Goal: Find specific page/section: Find specific page/section

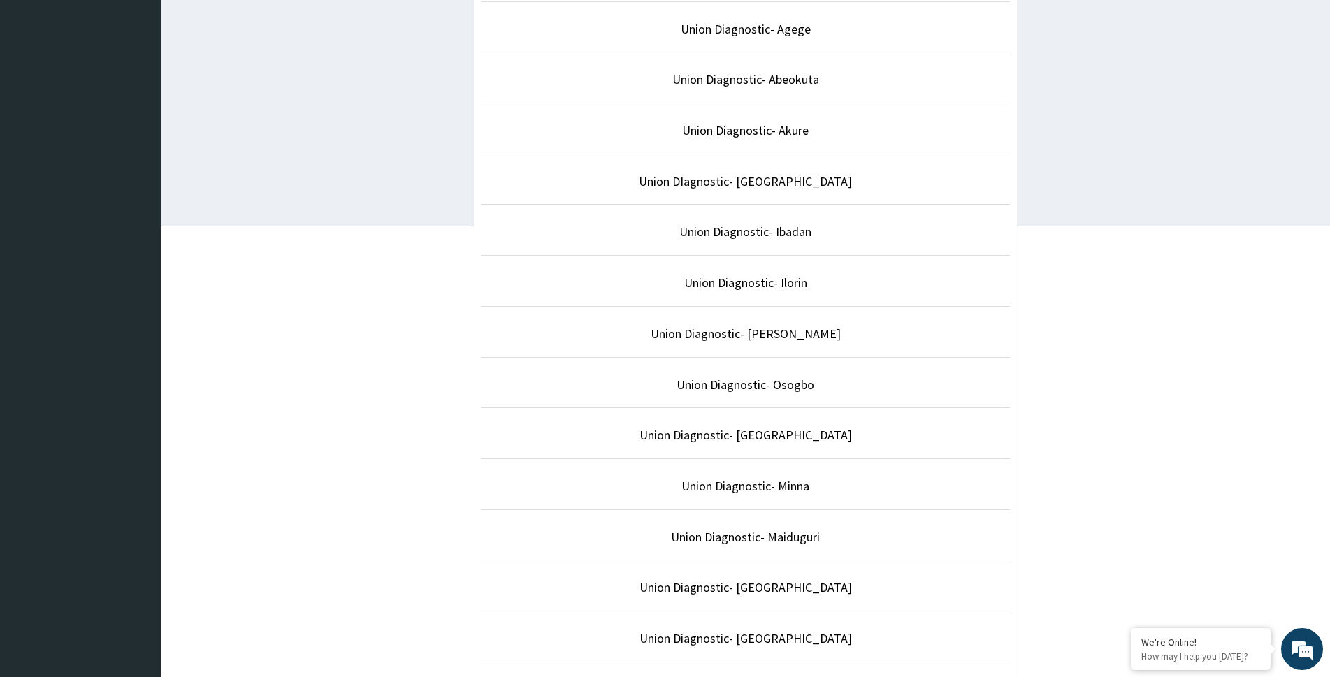
scroll to position [419, 0]
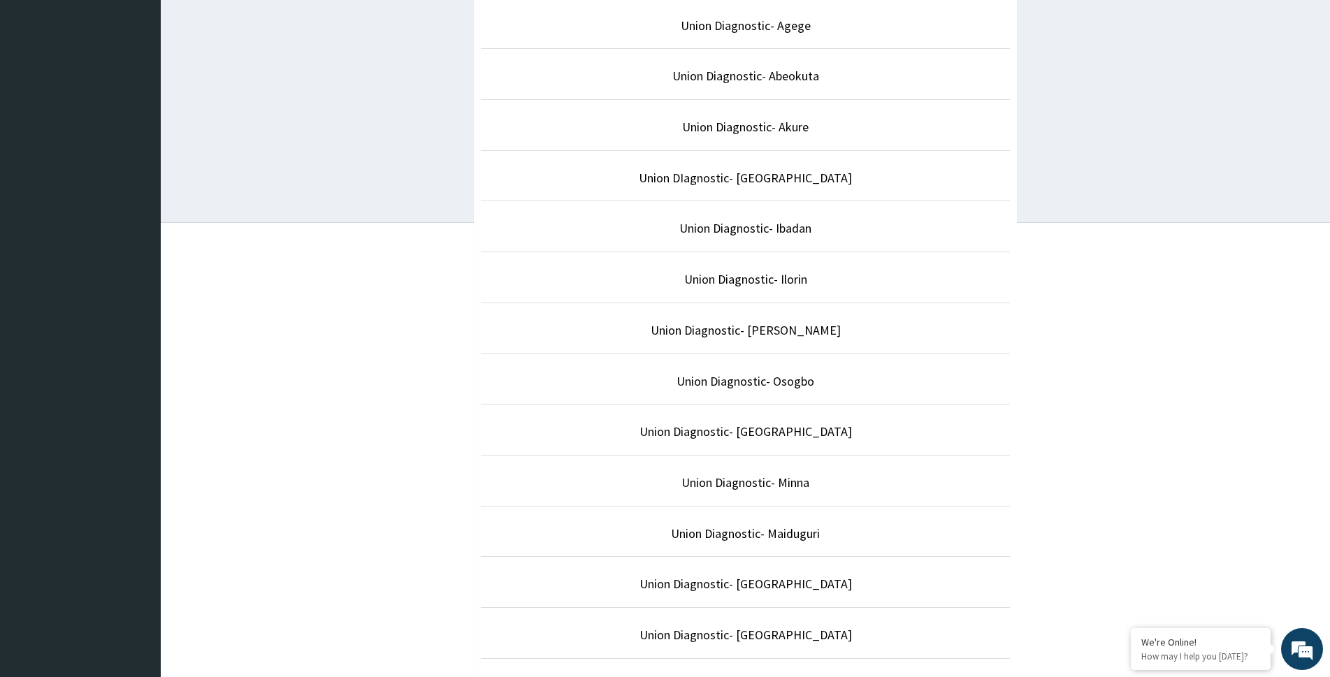
click at [756, 269] on li "Union Diagnostic- Ilorin" at bounding box center [745, 278] width 529 height 52
click at [754, 282] on link "Union Diagnostic- Ilorin" at bounding box center [745, 279] width 123 height 16
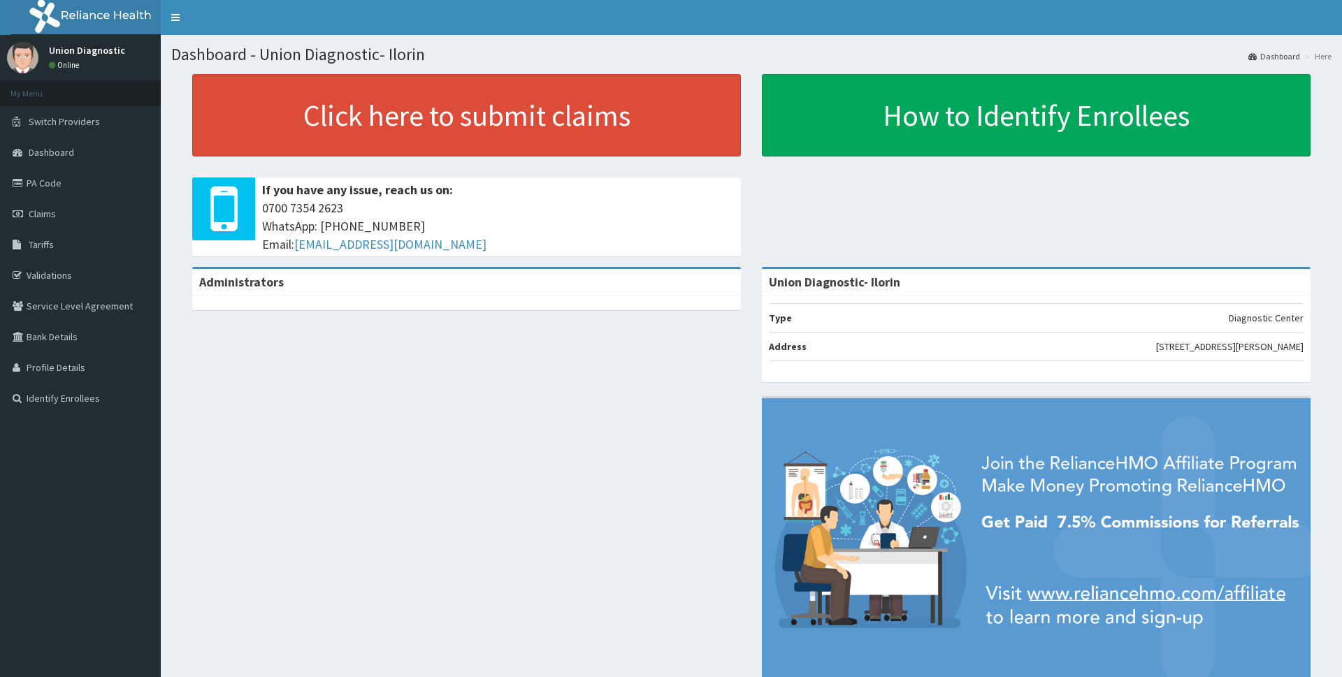
click at [50, 178] on link "PA Code" at bounding box center [80, 183] width 161 height 31
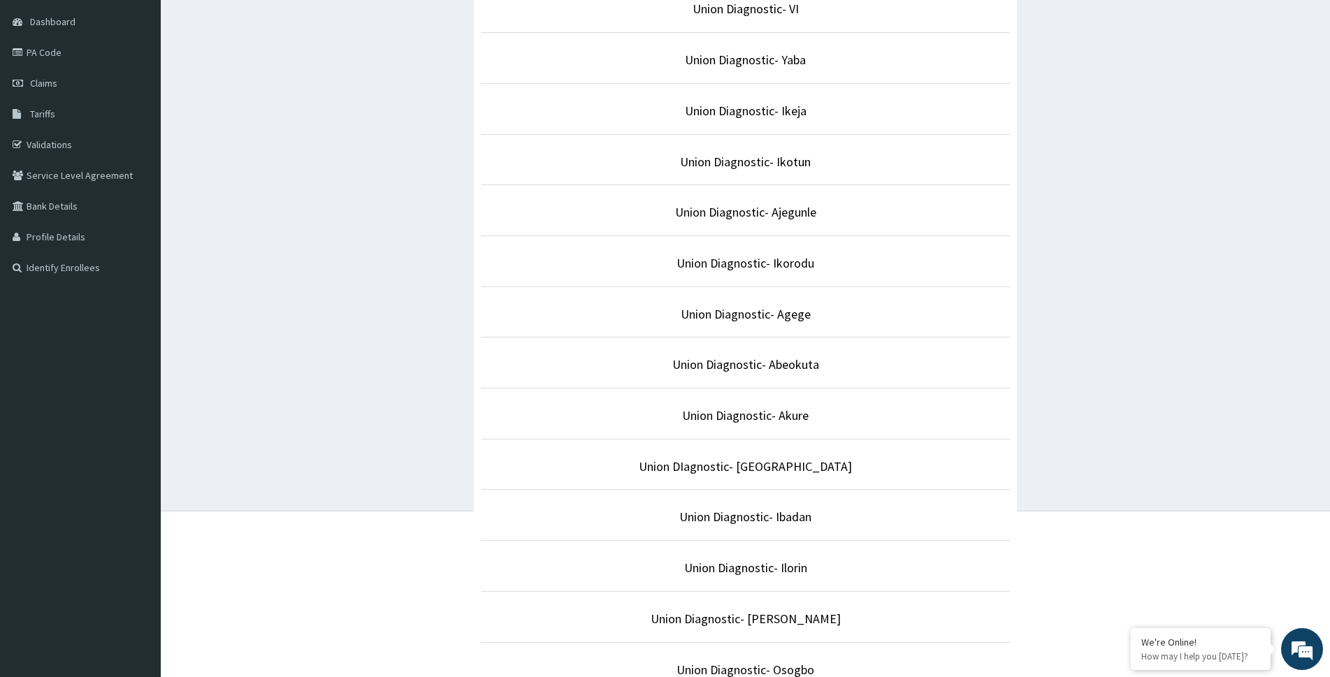
scroll to position [210, 0]
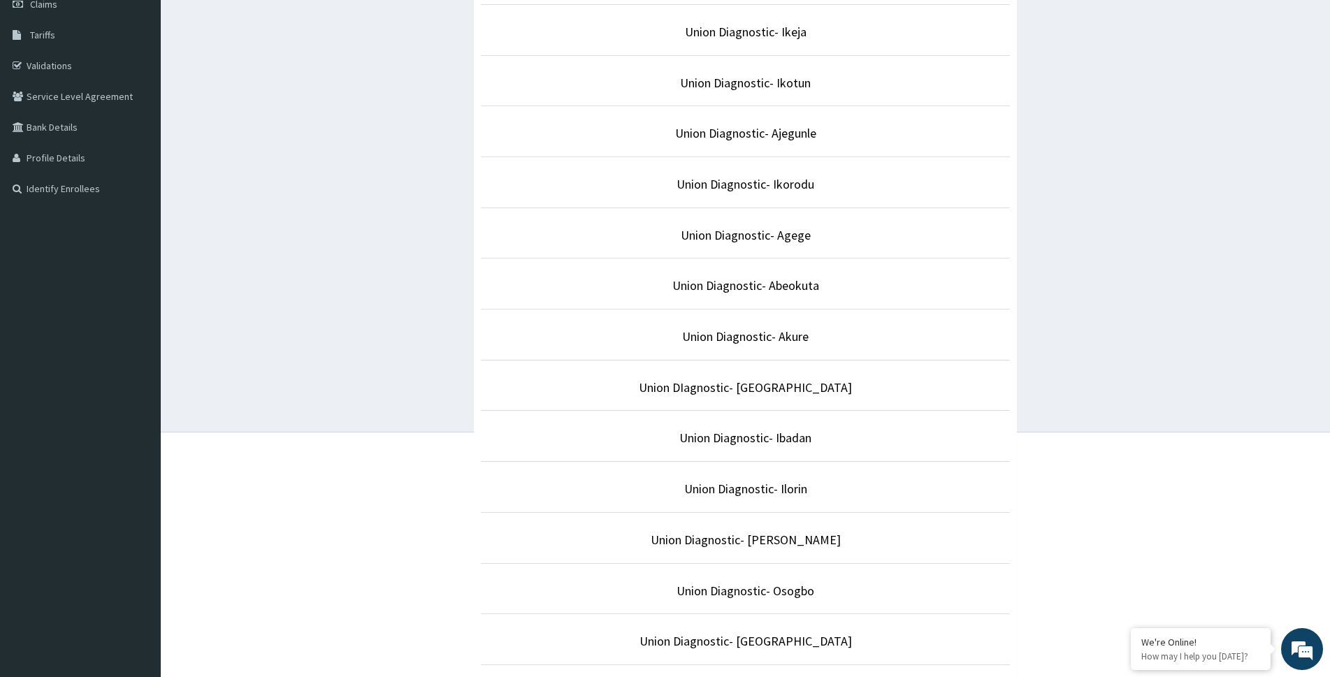
click at [775, 480] on p "Union Diagnostic- Ilorin" at bounding box center [745, 489] width 529 height 18
click at [772, 486] on link "Union Diagnostic- Ilorin" at bounding box center [745, 489] width 123 height 16
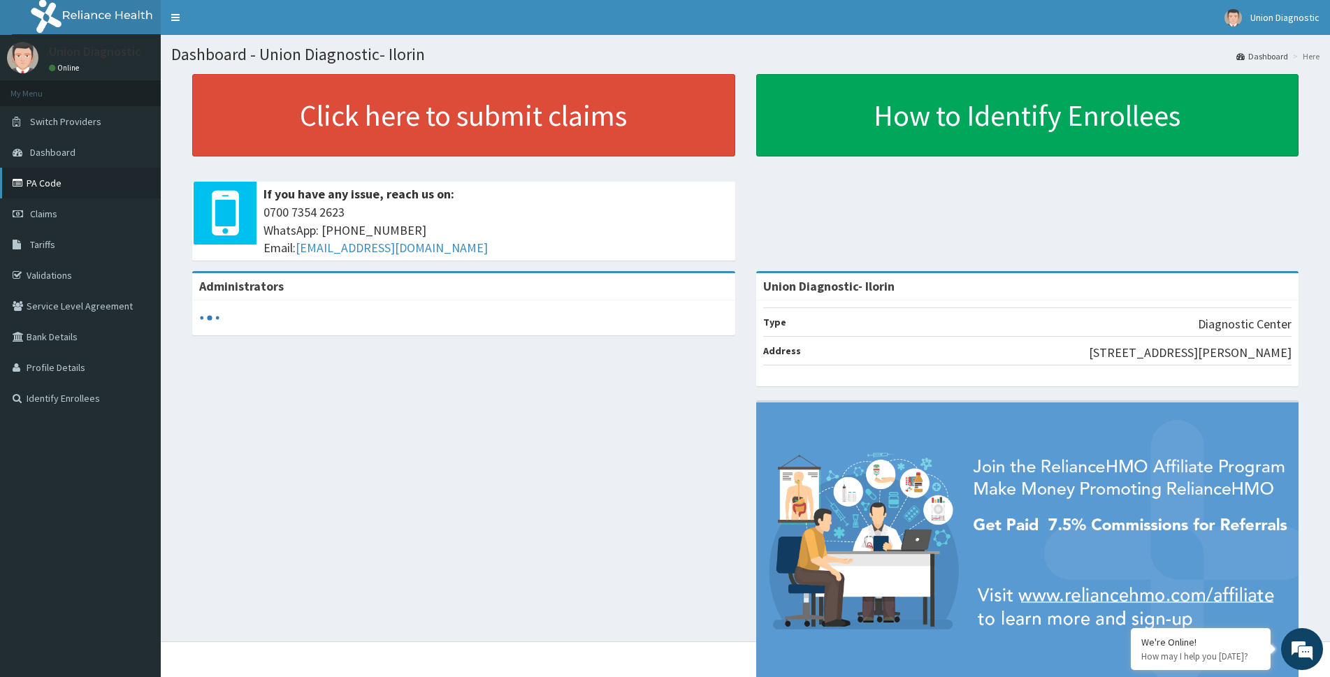
click at [82, 180] on link "PA Code" at bounding box center [80, 183] width 161 height 31
